Goal: Task Accomplishment & Management: Use online tool/utility

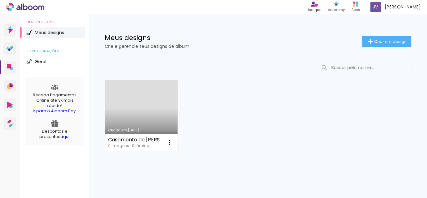
click at [142, 114] on link "Criado em [DATE]" at bounding box center [141, 115] width 73 height 71
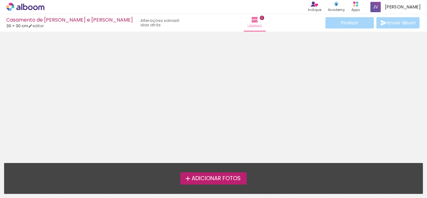
click at [207, 178] on span "Adicionar Fotos" at bounding box center [216, 179] width 49 height 6
click at [0, 0] on input "file" at bounding box center [0, 0] width 0 height 0
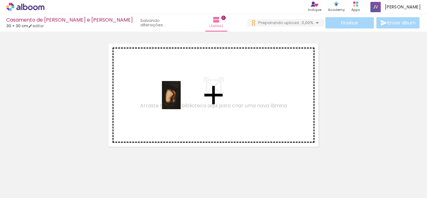
drag, startPoint x: 348, startPoint y: 184, endPoint x: 181, endPoint y: 100, distance: 186.5
click at [181, 100] on quentale-workspace at bounding box center [213, 99] width 427 height 198
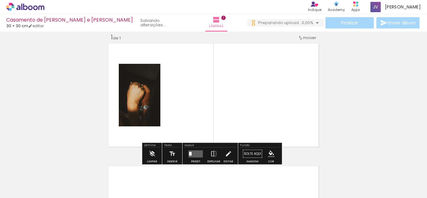
scroll to position [8, 0]
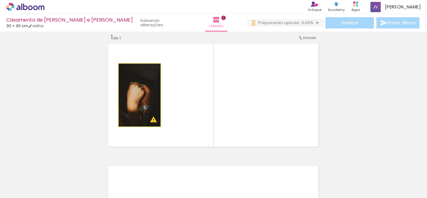
drag, startPoint x: 132, startPoint y: 106, endPoint x: 169, endPoint y: 99, distance: 37.0
click at [169, 99] on quentale-layouter at bounding box center [214, 95] width 214 height 107
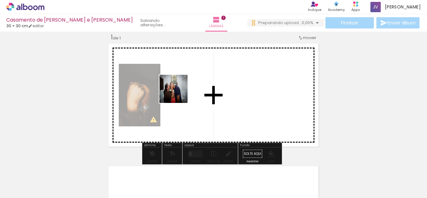
drag, startPoint x: 303, startPoint y: 182, endPoint x: 180, endPoint y: 94, distance: 151.1
click at [180, 94] on quentale-workspace at bounding box center [213, 99] width 427 height 198
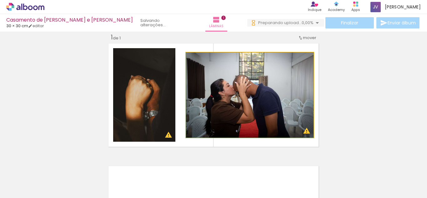
drag, startPoint x: 205, startPoint y: 92, endPoint x: 226, endPoint y: 92, distance: 21.0
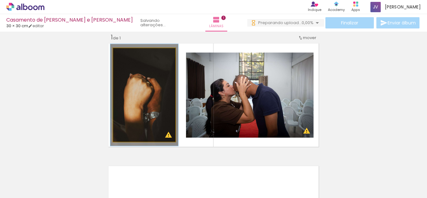
type paper-slider "109"
click at [129, 56] on div at bounding box center [130, 55] width 6 height 6
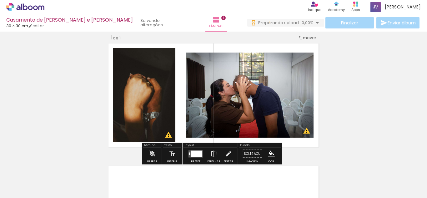
click at [268, 22] on span "Preparando upload..." at bounding box center [279, 23] width 43 height 6
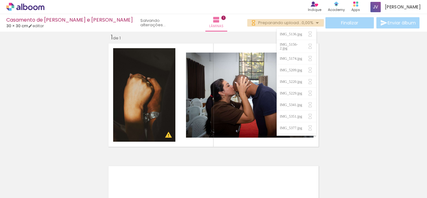
click at [268, 22] on span "Preparando upload..." at bounding box center [279, 23] width 43 height 6
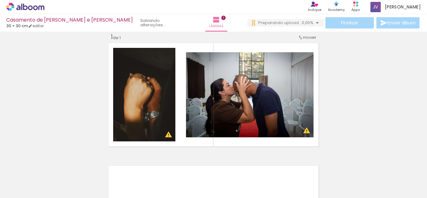
scroll to position [2, 0]
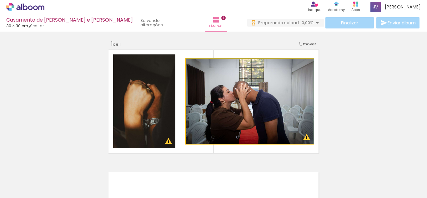
drag, startPoint x: 274, startPoint y: 110, endPoint x: 216, endPoint y: 85, distance: 63.0
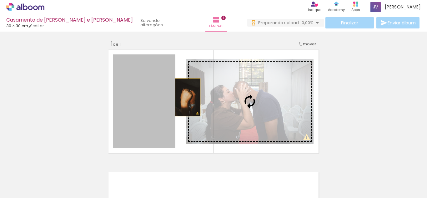
drag, startPoint x: 131, startPoint y: 97, endPoint x: 186, endPoint y: 97, distance: 55.4
click at [0, 0] on slot at bounding box center [0, 0] width 0 height 0
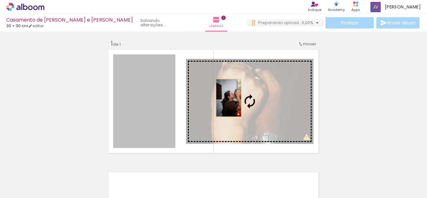
drag, startPoint x: 144, startPoint y: 98, endPoint x: 226, endPoint y: 98, distance: 82.6
click at [0, 0] on slot at bounding box center [0, 0] width 0 height 0
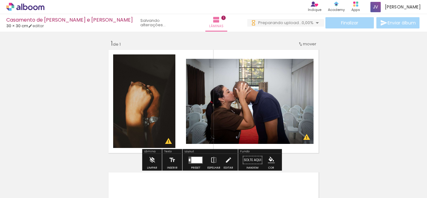
click at [62, 82] on div "Inserir lâmina 1 de 1 O Designbox precisará aumentar a sua imagem em 302% para …" at bounding box center [213, 155] width 427 height 246
drag, startPoint x: 198, startPoint y: 152, endPoint x: 93, endPoint y: 114, distance: 111.7
click at [93, 114] on div "Inserir lâmina 1 de 1 O Designbox precisará aumentar a sua imagem em 302% para …" at bounding box center [213, 155] width 427 height 246
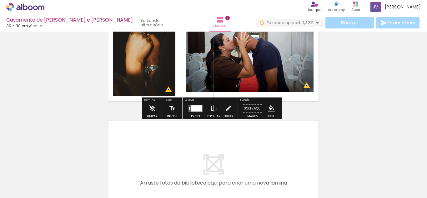
scroll to position [53, 0]
click at [193, 110] on div at bounding box center [196, 108] width 11 height 6
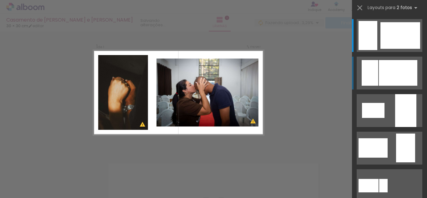
scroll to position [8, 0]
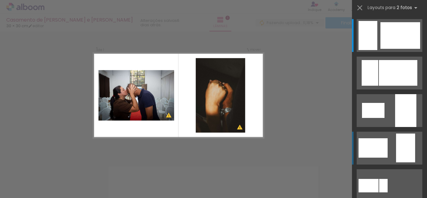
click at [399, 154] on div at bounding box center [405, 148] width 19 height 29
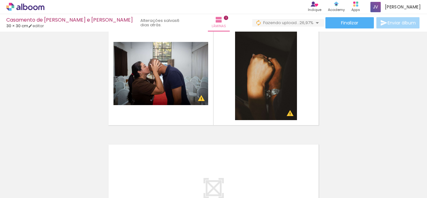
scroll to position [0, 186]
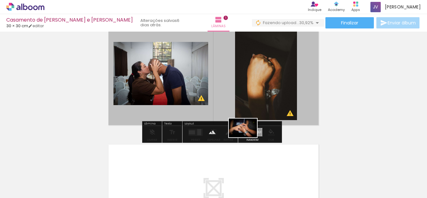
drag, startPoint x: 267, startPoint y: 182, endPoint x: 248, endPoint y: 137, distance: 48.9
click at [248, 137] on quentale-workspace at bounding box center [213, 99] width 427 height 198
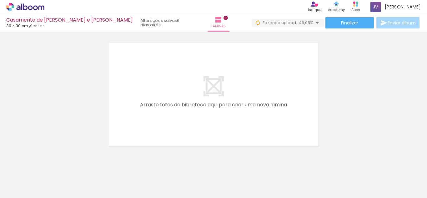
scroll to position [132, 0]
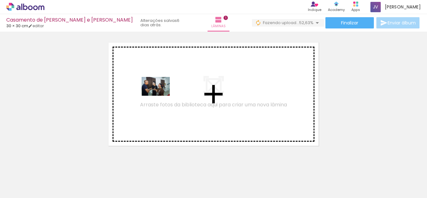
drag, startPoint x: 89, startPoint y: 178, endPoint x: 160, endPoint y: 96, distance: 108.6
click at [160, 96] on quentale-workspace at bounding box center [213, 99] width 427 height 198
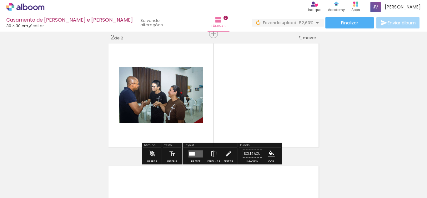
scroll to position [131, 0]
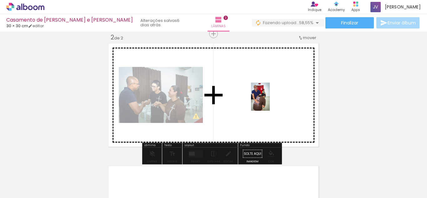
drag, startPoint x: 334, startPoint y: 174, endPoint x: 270, endPoint y: 101, distance: 96.9
click at [270, 101] on quentale-workspace at bounding box center [213, 99] width 427 height 198
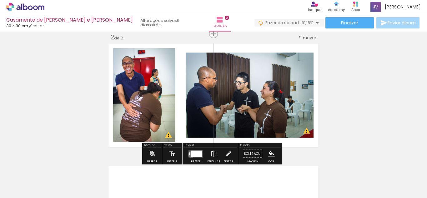
click at [191, 155] on div at bounding box center [196, 153] width 11 height 6
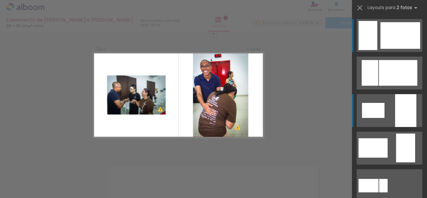
click at [366, 112] on div at bounding box center [373, 110] width 23 height 15
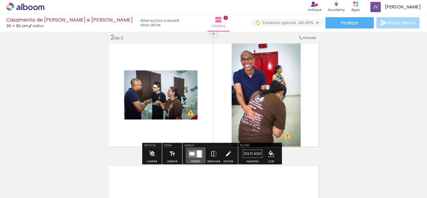
click at [194, 153] on quentale-layouter at bounding box center [196, 153] width 14 height 7
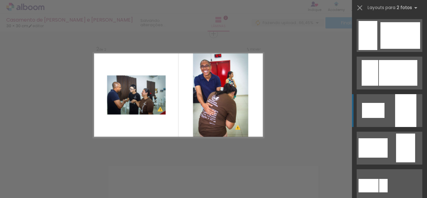
scroll to position [75, 0]
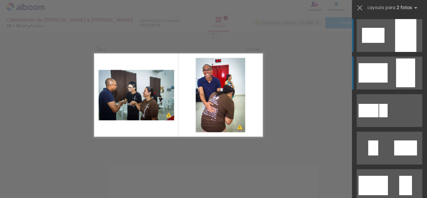
click at [377, 73] on div at bounding box center [373, 72] width 29 height 19
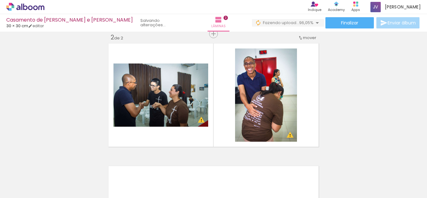
scroll to position [0, 118]
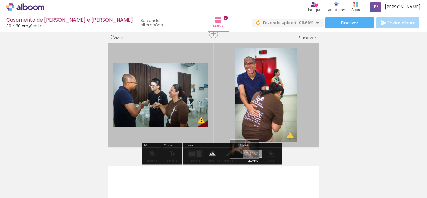
drag, startPoint x: 337, startPoint y: 181, endPoint x: 249, endPoint y: 158, distance: 90.6
click at [249, 158] on quentale-workspace at bounding box center [213, 99] width 427 height 198
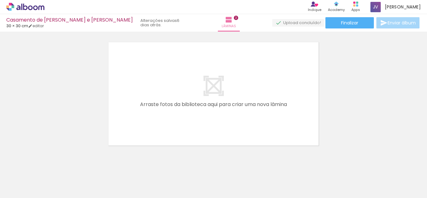
scroll to position [254, 0]
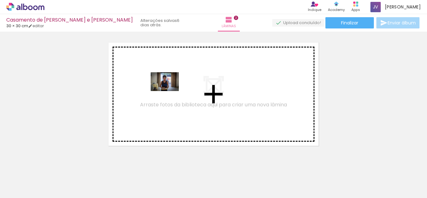
drag, startPoint x: 362, startPoint y: 178, endPoint x: 170, endPoint y: 91, distance: 211.2
click at [170, 91] on quentale-workspace at bounding box center [213, 99] width 427 height 198
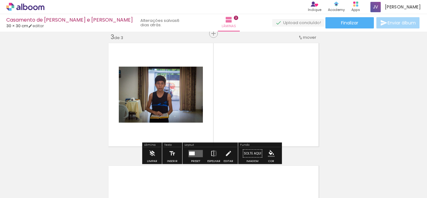
scroll to position [253, 0]
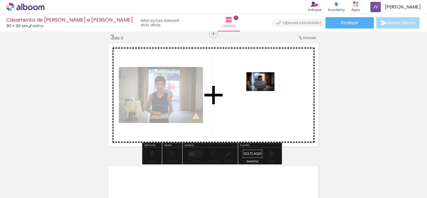
drag, startPoint x: 118, startPoint y: 179, endPoint x: 267, endPoint y: 89, distance: 173.5
click at [267, 89] on quentale-workspace at bounding box center [213, 99] width 427 height 198
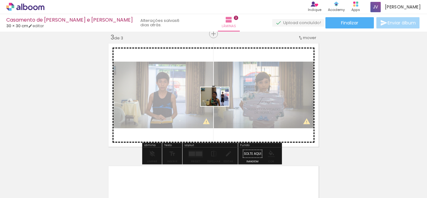
drag, startPoint x: 266, startPoint y: 183, endPoint x: 220, endPoint y: 106, distance: 89.9
click at [220, 106] on quentale-workspace at bounding box center [213, 99] width 427 height 198
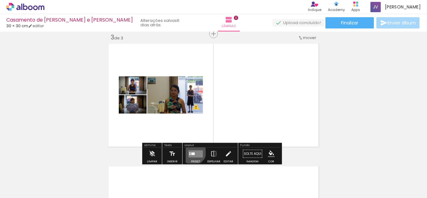
click at [192, 152] on quentale-layouter at bounding box center [196, 153] width 14 height 7
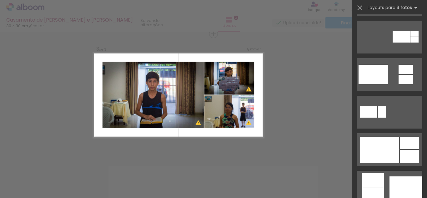
scroll to position [223, 0]
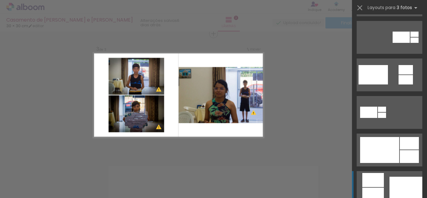
click at [385, 182] on quentale-layouter at bounding box center [390, 187] width 66 height 33
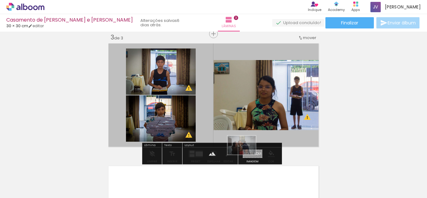
drag, startPoint x: 191, startPoint y: 183, endPoint x: 246, endPoint y: 155, distance: 63.0
click at [246, 155] on quentale-workspace at bounding box center [213, 99] width 427 height 198
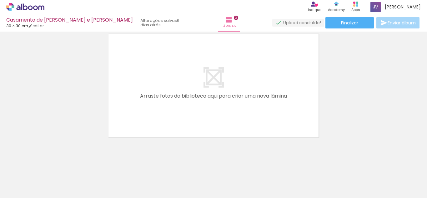
scroll to position [0, 341]
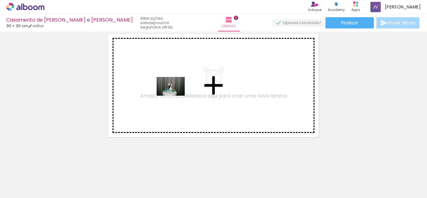
drag, startPoint x: 246, startPoint y: 180, endPoint x: 175, endPoint y: 94, distance: 111.6
click at [175, 94] on quentale-workspace at bounding box center [213, 99] width 427 height 198
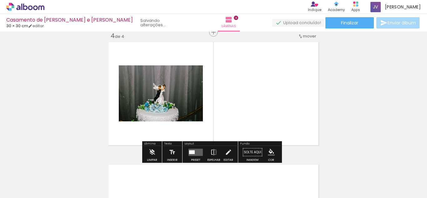
scroll to position [376, 0]
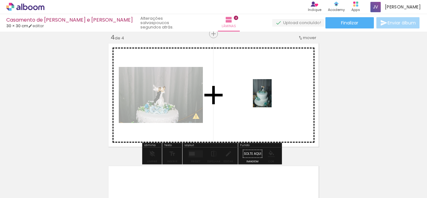
drag, startPoint x: 282, startPoint y: 177, endPoint x: 272, endPoint y: 99, distance: 79.2
click at [272, 99] on quentale-workspace at bounding box center [213, 99] width 427 height 198
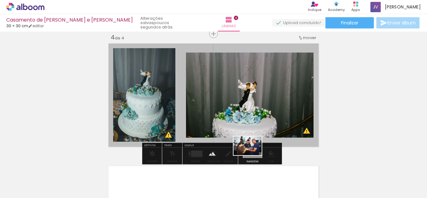
drag, startPoint x: 216, startPoint y: 182, endPoint x: 252, endPoint y: 155, distance: 45.1
click at [252, 155] on quentale-workspace at bounding box center [213, 99] width 427 height 198
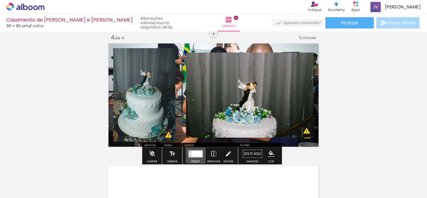
click at [196, 153] on div at bounding box center [196, 153] width 11 height 6
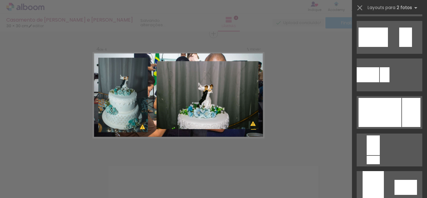
scroll to position [0, 0]
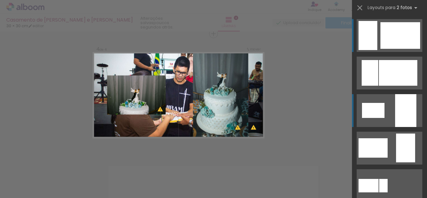
click at [373, 111] on div at bounding box center [373, 110] width 23 height 15
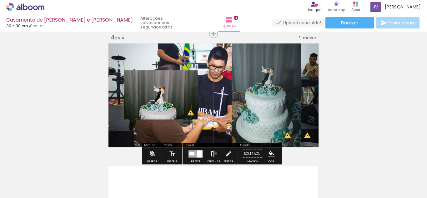
click at [214, 154] on iron-icon at bounding box center [214, 154] width 7 height 13
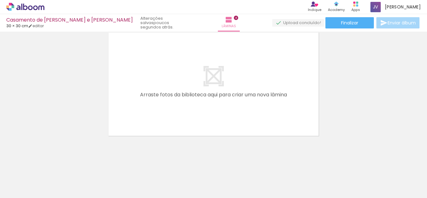
scroll to position [510, 0]
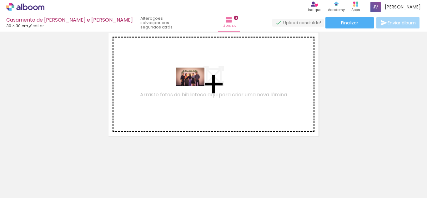
drag, startPoint x: 321, startPoint y: 181, endPoint x: 195, endPoint y: 86, distance: 157.4
click at [195, 86] on quentale-workspace at bounding box center [213, 99] width 427 height 198
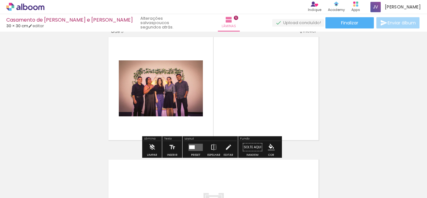
scroll to position [499, 0]
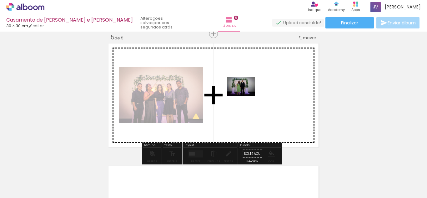
drag, startPoint x: 355, startPoint y: 179, endPoint x: 246, endPoint y: 96, distance: 137.3
click at [246, 96] on quentale-workspace at bounding box center [213, 99] width 427 height 198
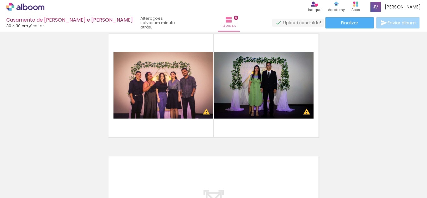
scroll to position [0, 583]
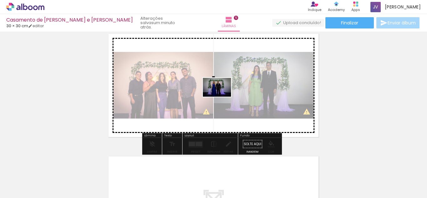
drag, startPoint x: 144, startPoint y: 180, endPoint x: 222, endPoint y: 97, distance: 114.0
click at [222, 97] on quentale-workspace at bounding box center [213, 99] width 427 height 198
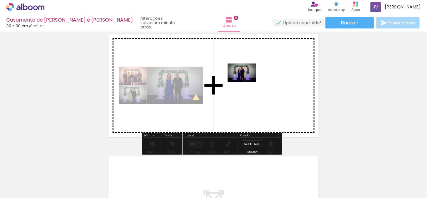
drag, startPoint x: 177, startPoint y: 179, endPoint x: 246, endPoint y: 82, distance: 119.3
click at [246, 82] on quentale-workspace at bounding box center [213, 99] width 427 height 198
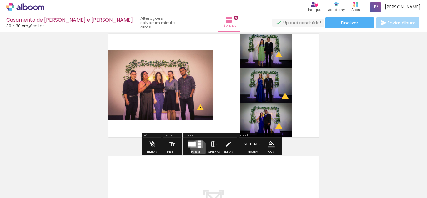
click at [198, 148] on div at bounding box center [195, 144] width 17 height 13
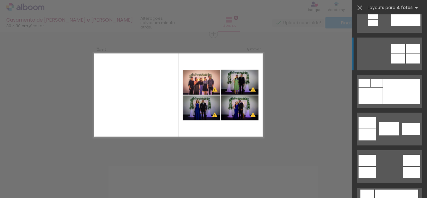
scroll to position [132, 0]
click at [388, 56] on quentale-layouter at bounding box center [390, 53] width 66 height 33
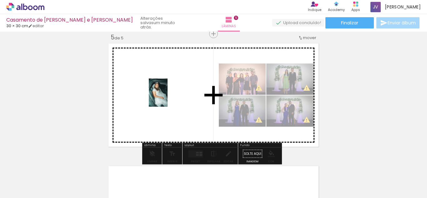
drag, startPoint x: 218, startPoint y: 187, endPoint x: 168, endPoint y: 97, distance: 102.7
click at [168, 97] on quentale-workspace at bounding box center [213, 99] width 427 height 198
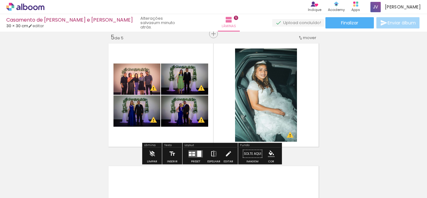
click at [214, 154] on iron-icon at bounding box center [214, 154] width 7 height 13
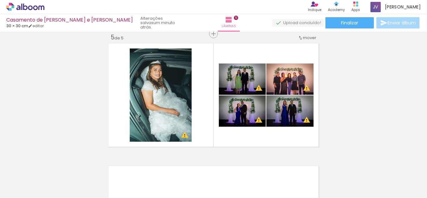
scroll to position [0, 445]
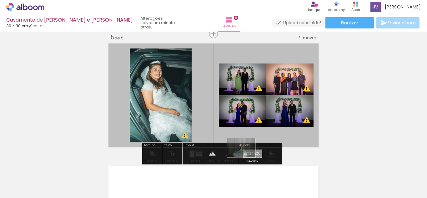
drag, startPoint x: 160, startPoint y: 184, endPoint x: 246, endPoint y: 157, distance: 90.6
click at [246, 157] on quentale-workspace at bounding box center [213, 99] width 427 height 198
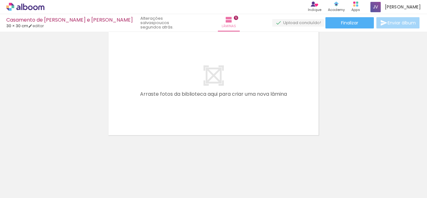
scroll to position [0, 844]
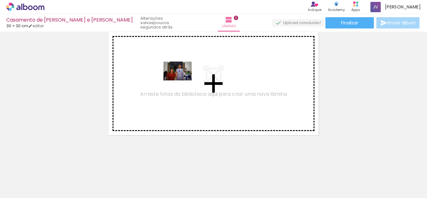
drag, startPoint x: 242, startPoint y: 182, endPoint x: 182, endPoint y: 81, distance: 117.5
click at [182, 81] on quentale-workspace at bounding box center [213, 99] width 427 height 198
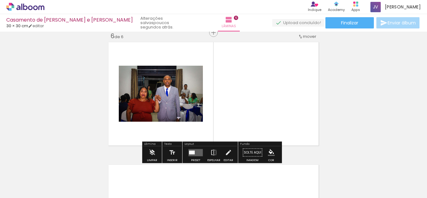
scroll to position [621, 0]
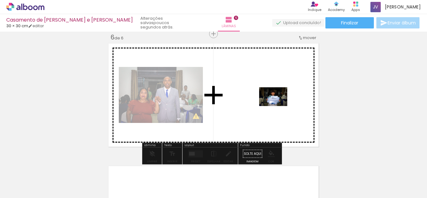
drag, startPoint x: 305, startPoint y: 179, endPoint x: 278, endPoint y: 105, distance: 78.3
click at [278, 105] on quentale-workspace at bounding box center [213, 99] width 427 height 198
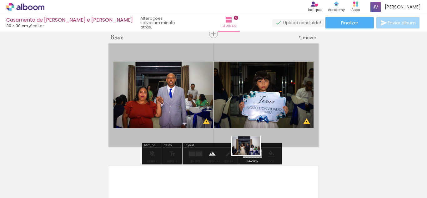
drag, startPoint x: 338, startPoint y: 181, endPoint x: 251, endPoint y: 155, distance: 91.0
click at [251, 155] on quentale-workspace at bounding box center [213, 99] width 427 height 198
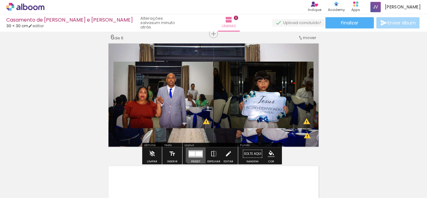
click at [197, 150] on div at bounding box center [196, 153] width 14 height 7
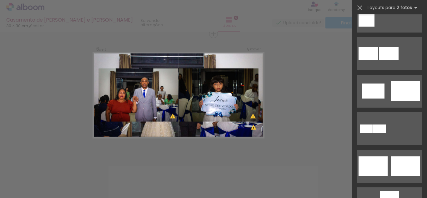
scroll to position [0, 0]
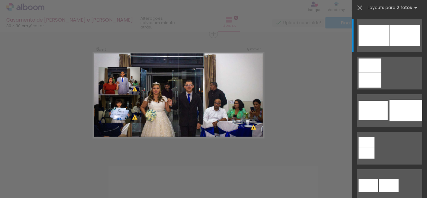
scroll to position [0, 844]
click at [365, 150] on div at bounding box center [367, 153] width 16 height 10
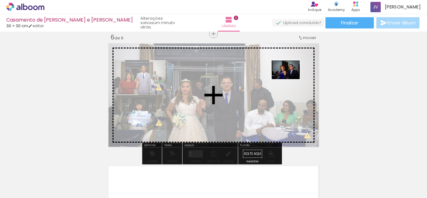
drag, startPoint x: 92, startPoint y: 180, endPoint x: 290, endPoint y: 79, distance: 222.6
click at [290, 79] on quentale-workspace at bounding box center [213, 99] width 427 height 198
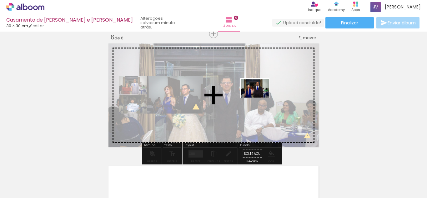
drag, startPoint x: 162, startPoint y: 178, endPoint x: 260, endPoint y: 98, distance: 126.2
click at [260, 98] on quentale-workspace at bounding box center [213, 99] width 427 height 198
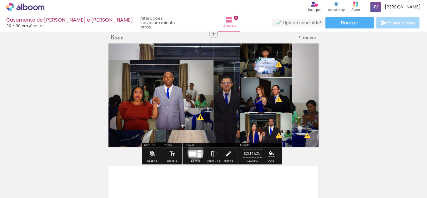
click at [194, 152] on div at bounding box center [192, 153] width 7 height 5
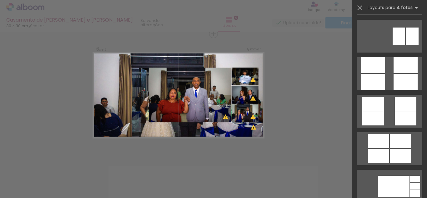
scroll to position [1724, 0]
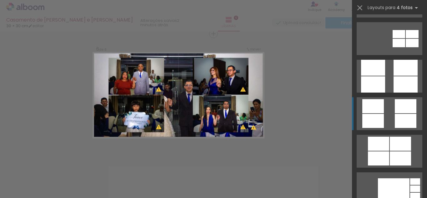
click at [384, 105] on quentale-layouter at bounding box center [390, 113] width 66 height 33
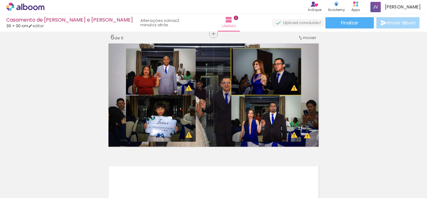
drag, startPoint x: 245, startPoint y: 58, endPoint x: 240, endPoint y: 63, distance: 6.9
type paper-slider "100"
click at [240, 63] on quentale-photo at bounding box center [266, 71] width 70 height 46
drag, startPoint x: 255, startPoint y: 76, endPoint x: 279, endPoint y: 77, distance: 24.1
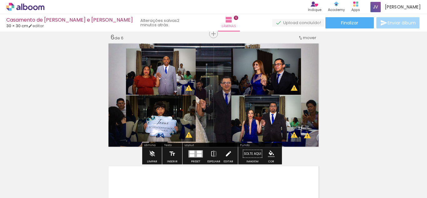
click at [227, 151] on iron-icon at bounding box center [228, 154] width 7 height 13
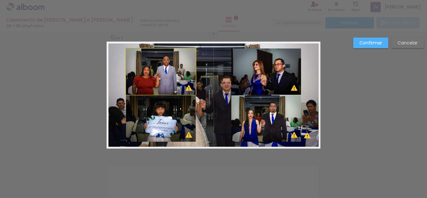
drag, startPoint x: 167, startPoint y: 75, endPoint x: 148, endPoint y: 91, distance: 24.6
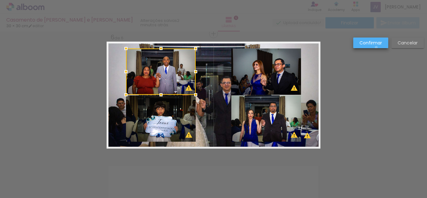
click at [377, 48] on paper-button "Confirmar" at bounding box center [370, 43] width 35 height 11
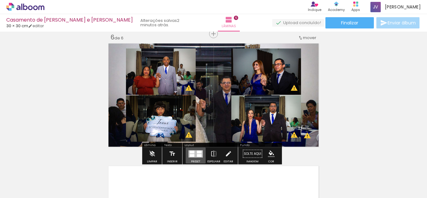
click at [197, 150] on div at bounding box center [199, 151] width 5 height 3
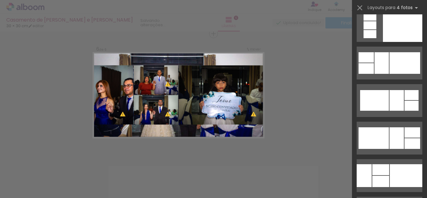
scroll to position [4998, 0]
